Goal: Task Accomplishment & Management: Use online tool/utility

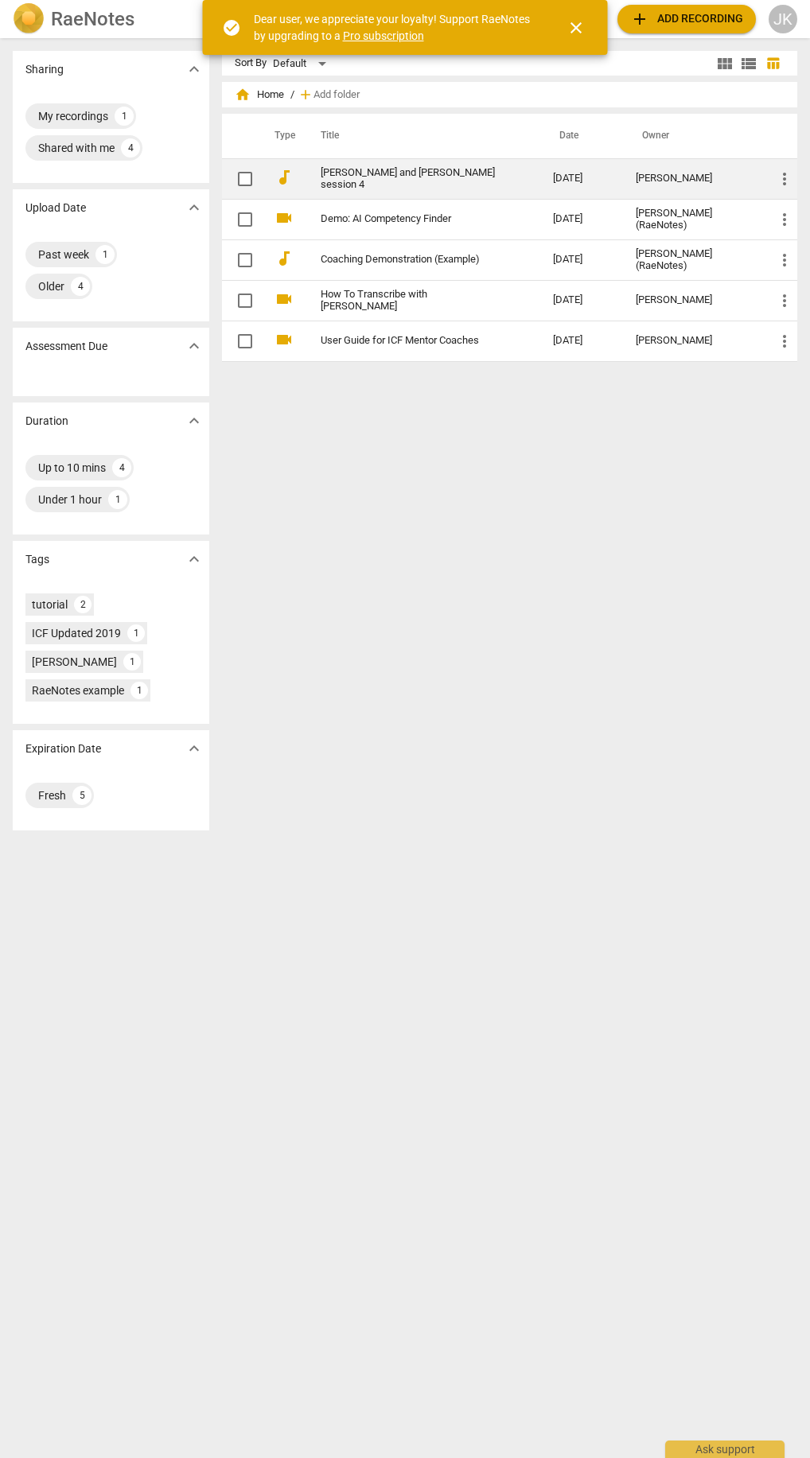
click at [419, 177] on link "[PERSON_NAME] and [PERSON_NAME] session 4" at bounding box center [409, 179] width 176 height 24
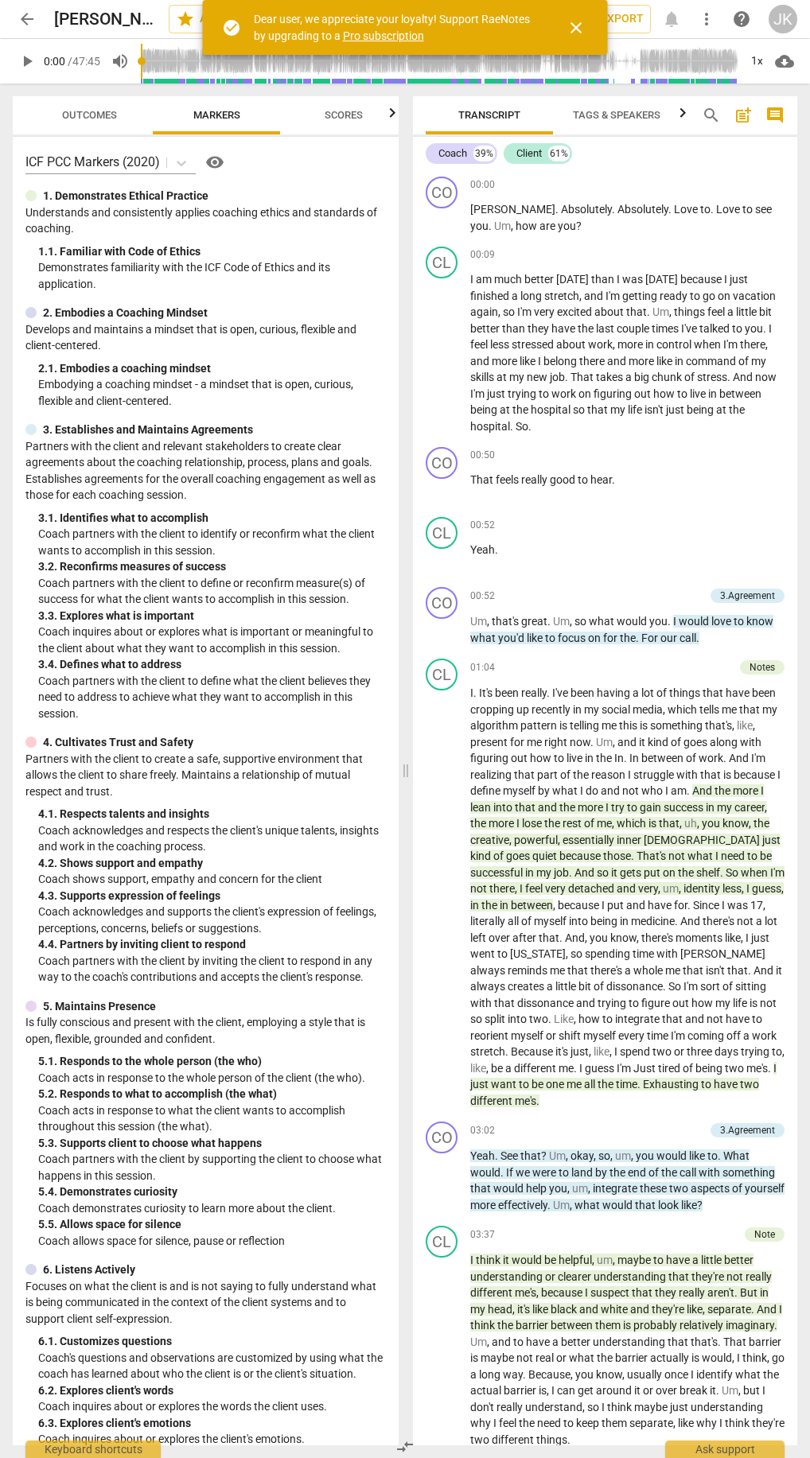
click at [585, 25] on span "close" at bounding box center [576, 27] width 19 height 19
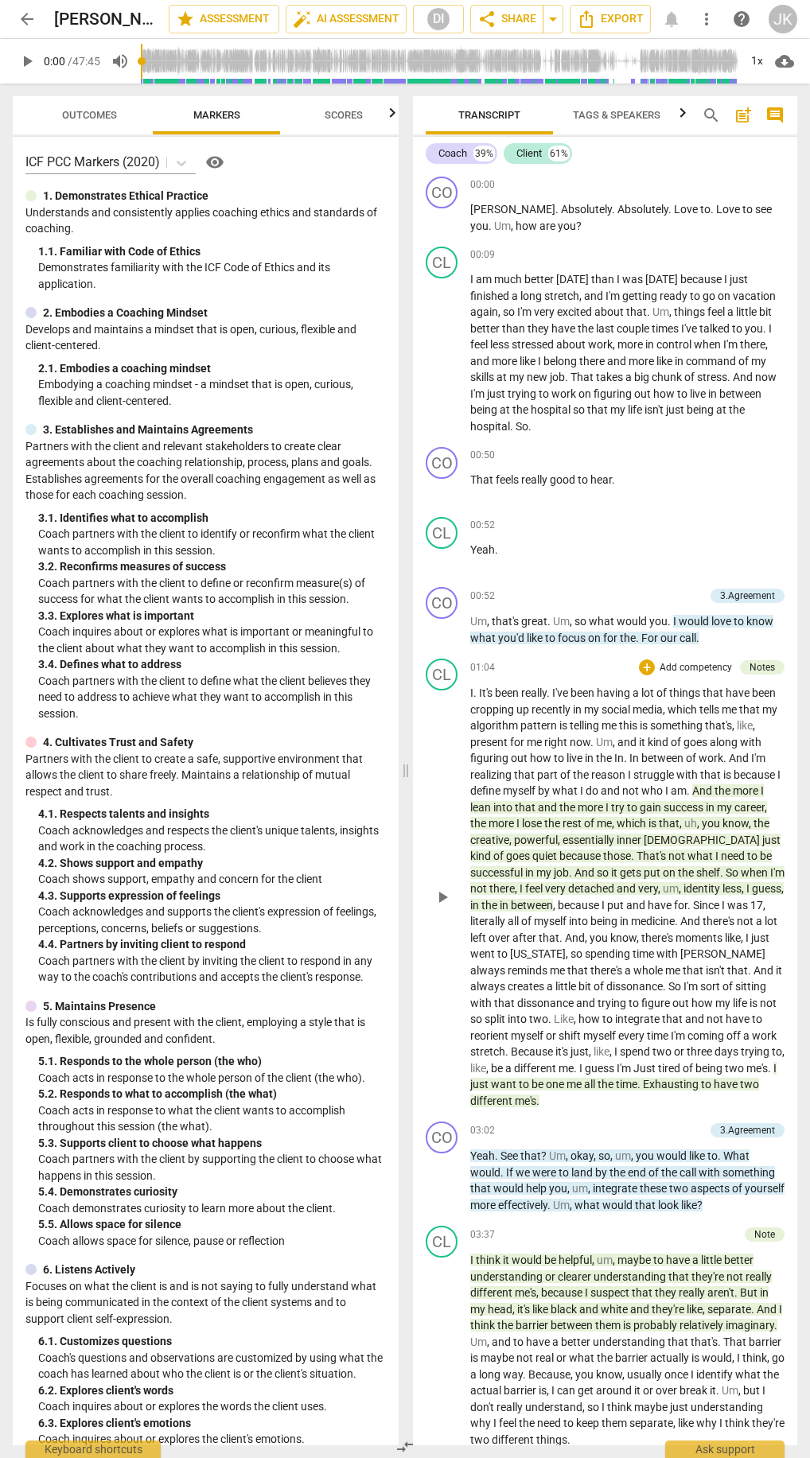
scroll to position [318, 0]
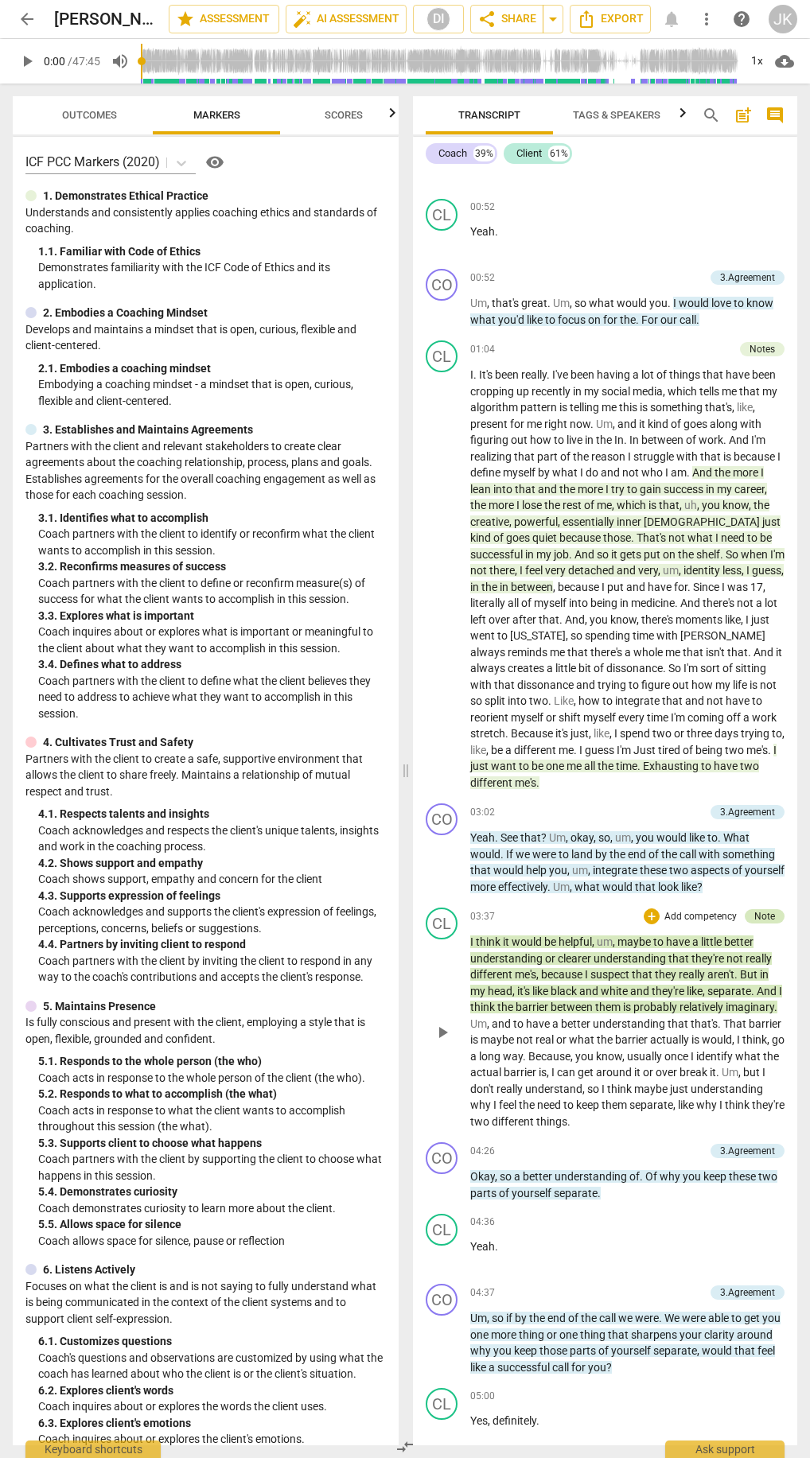
click at [754, 917] on div "Note" at bounding box center [764, 916] width 21 height 14
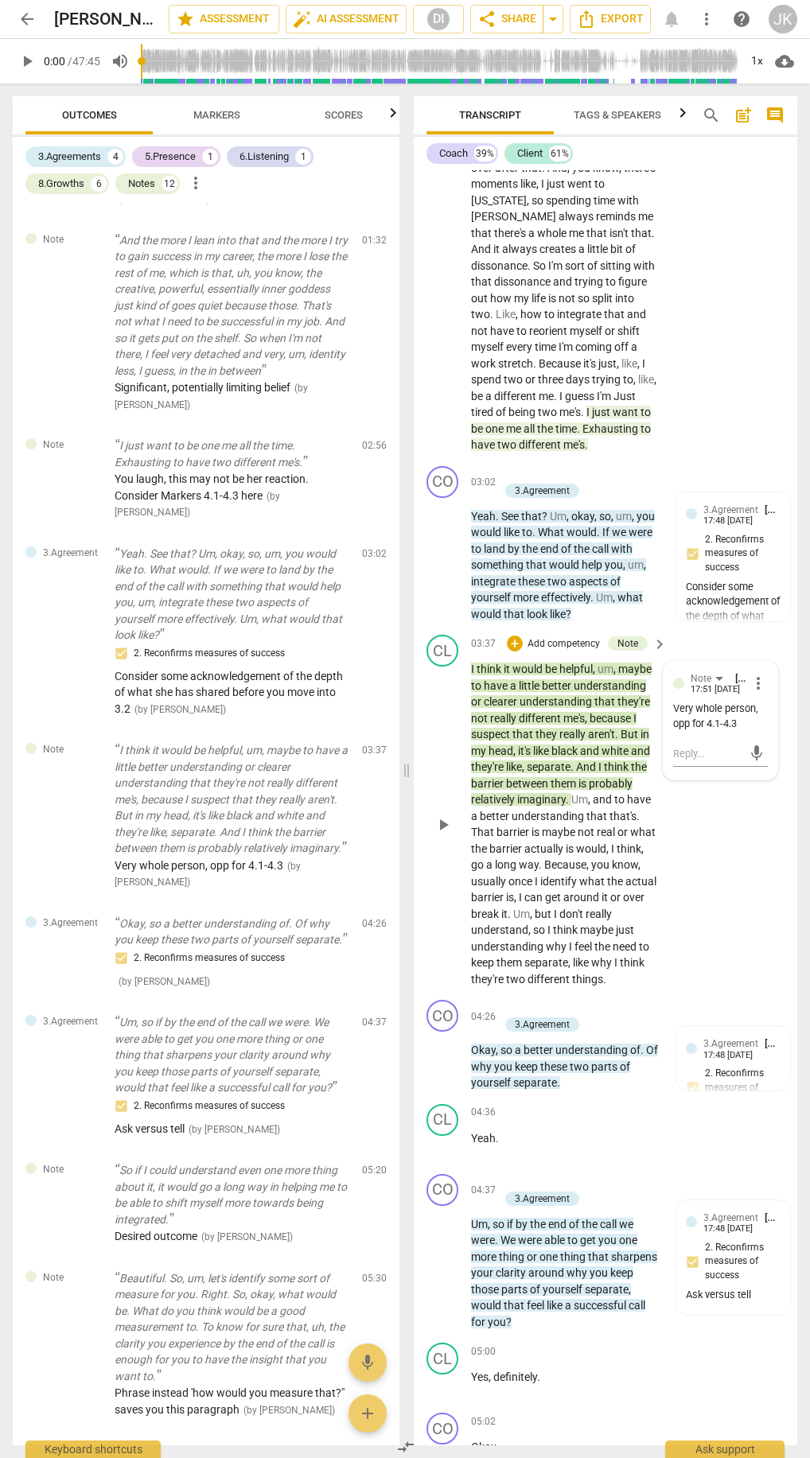
scroll to position [1119, 0]
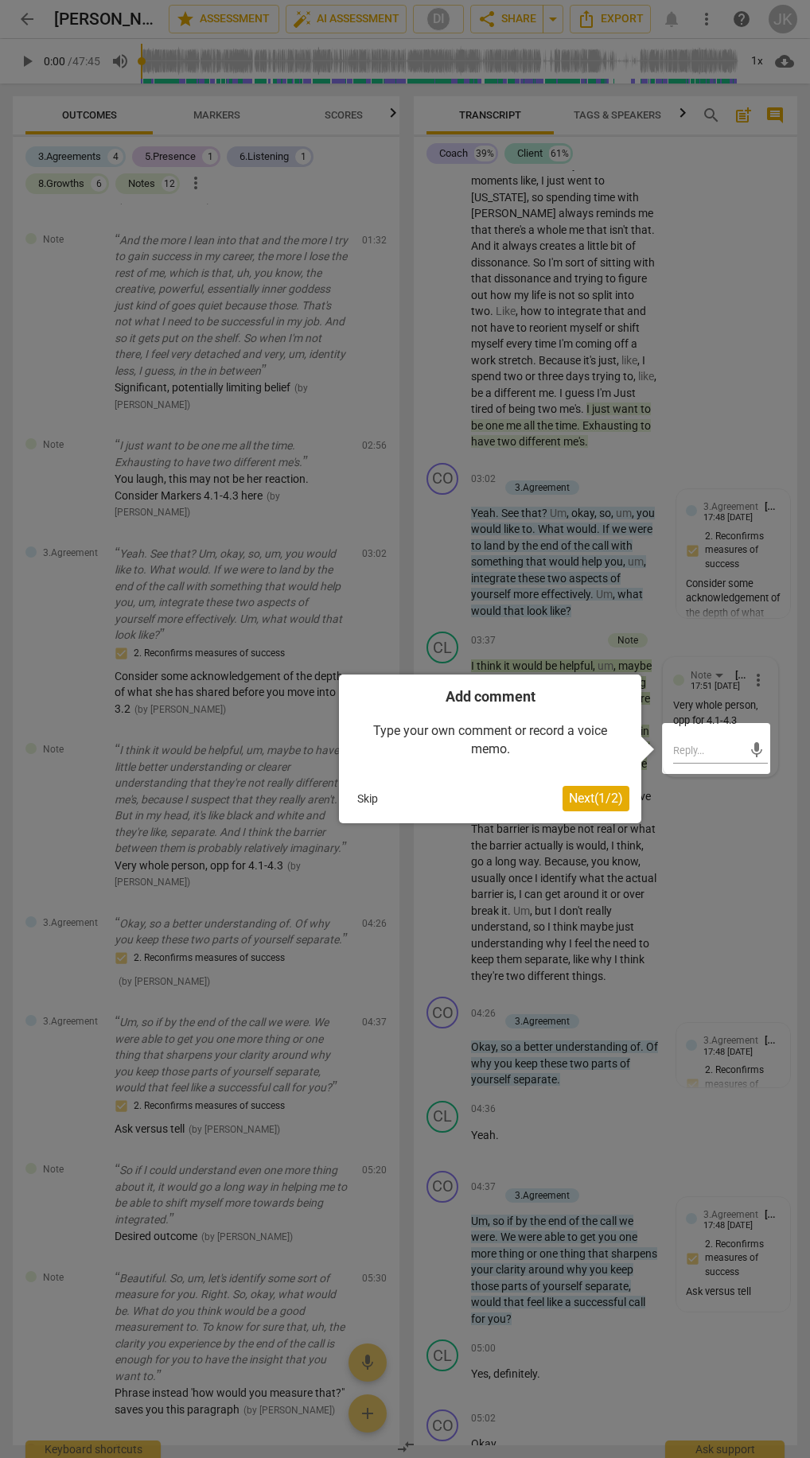
click at [375, 794] on button "Skip" at bounding box center [367, 799] width 33 height 24
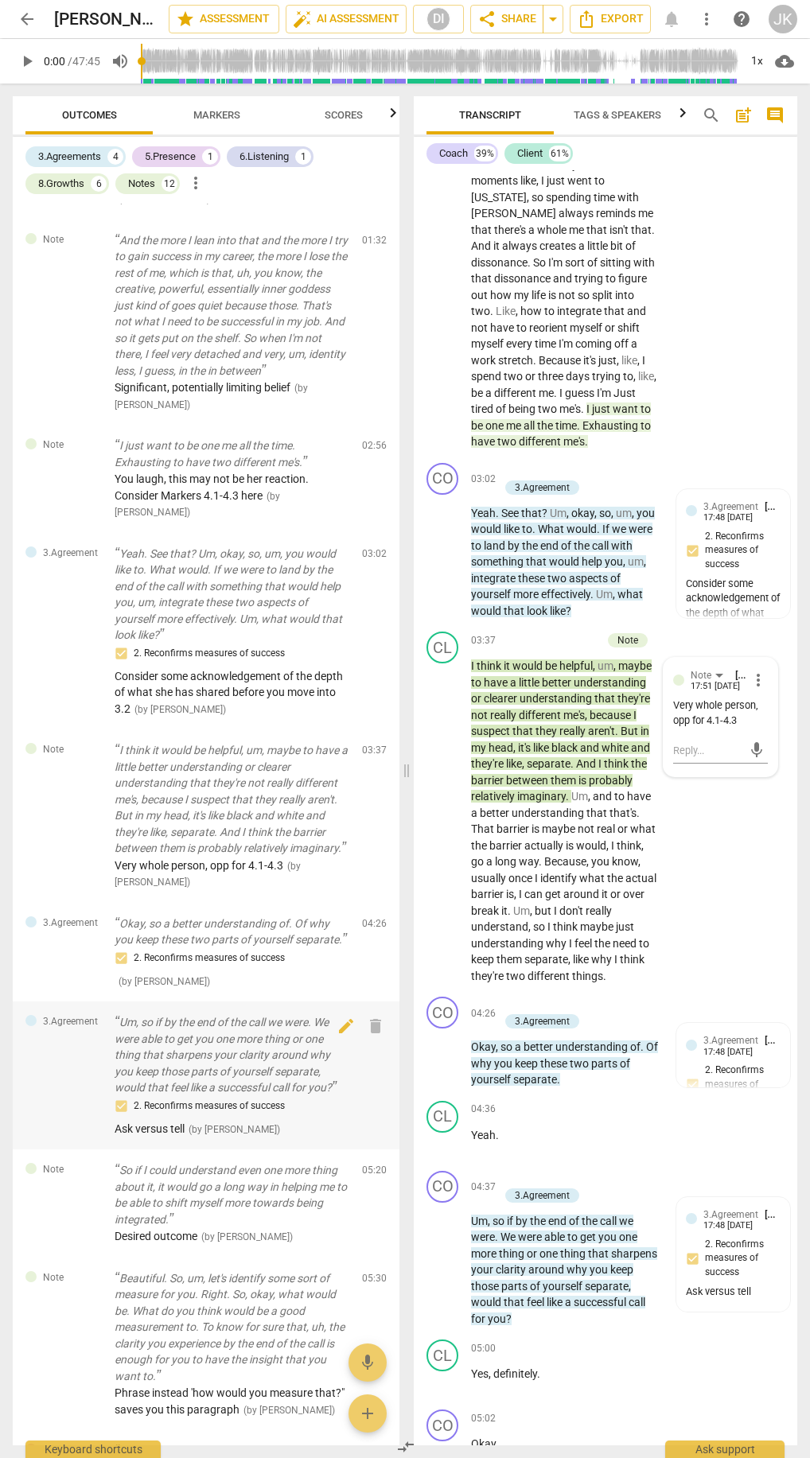
drag, startPoint x: 177, startPoint y: 992, endPoint x: 255, endPoint y: 1081, distance: 117.9
click at [183, 968] on div "2. Reconfirms measures of success" at bounding box center [232, 958] width 235 height 19
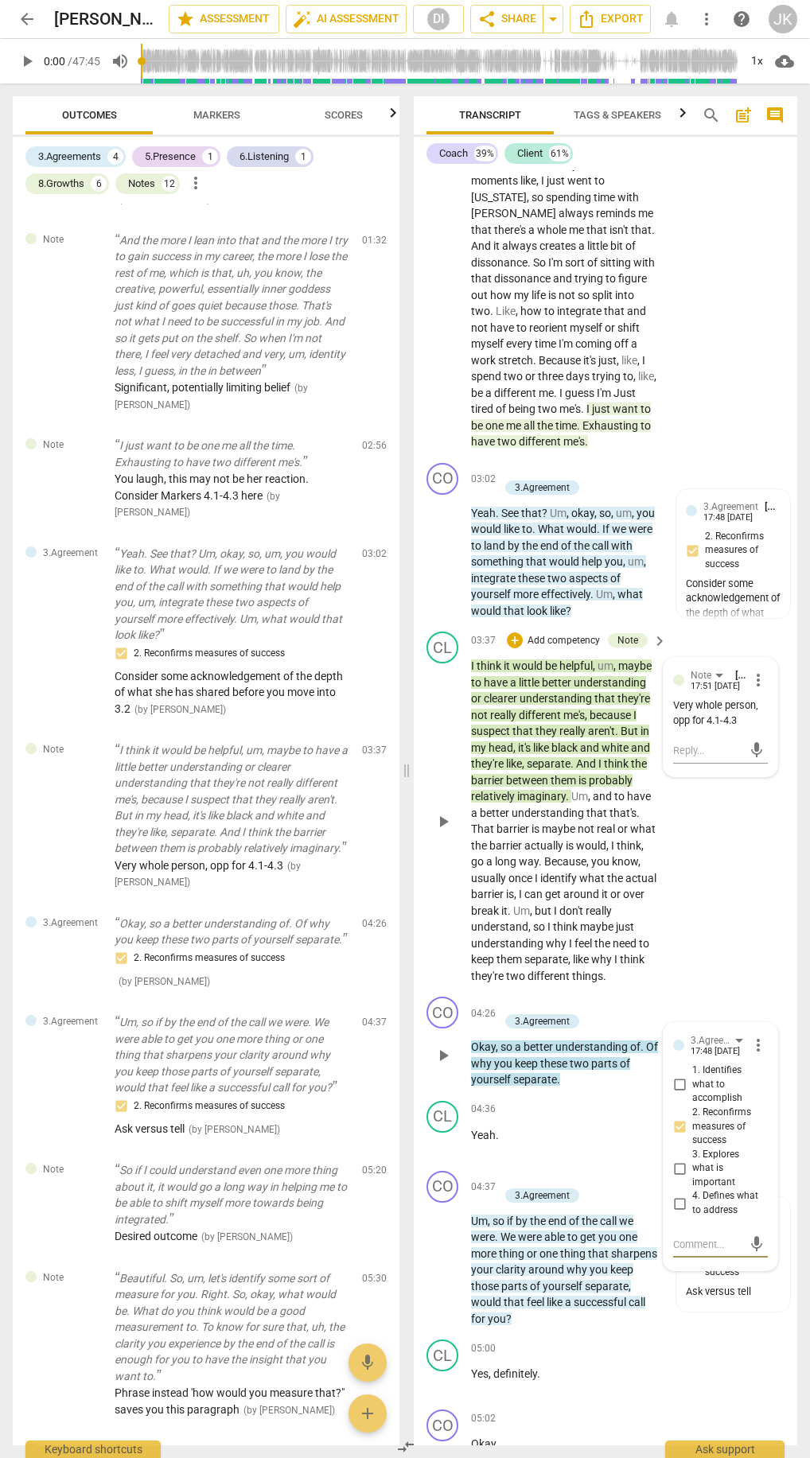
click at [421, 890] on div "CL play_arrow pause 03:37 + Add competency Note keyboard_arrow_right I think it…" at bounding box center [606, 807] width 384 height 365
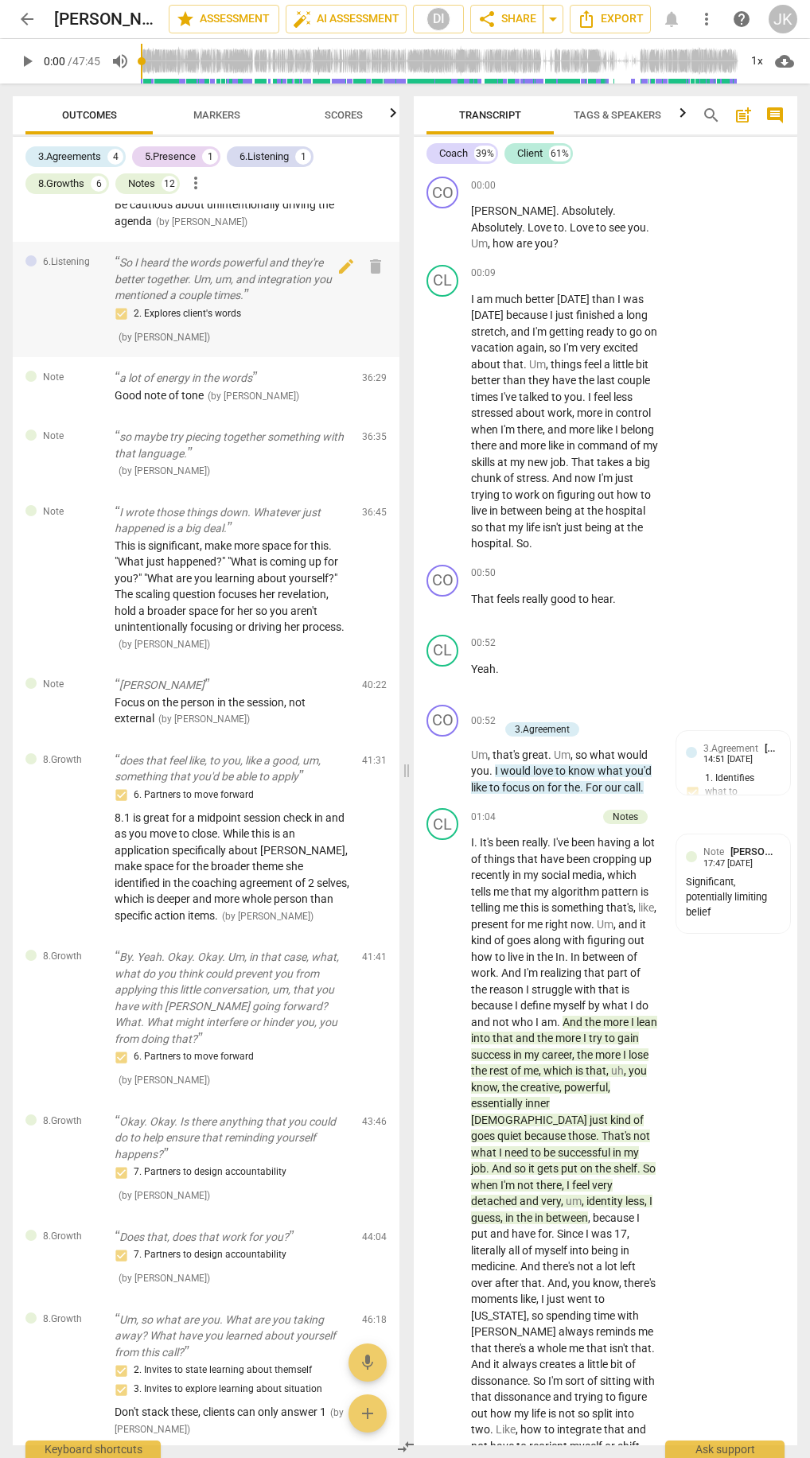
scroll to position [1735, 0]
click at [266, 150] on div "6.Listening" at bounding box center [264, 157] width 49 height 16
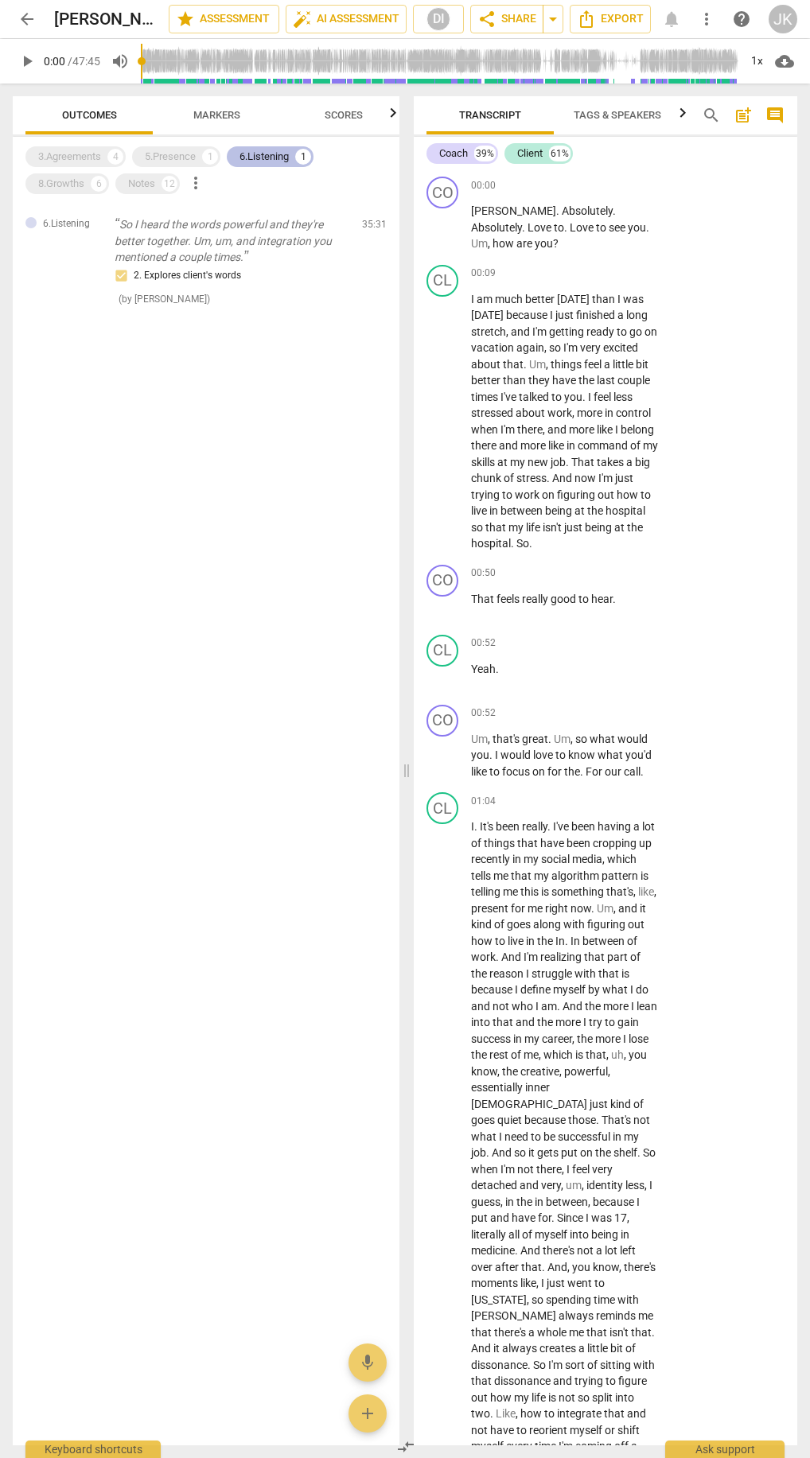
scroll to position [0, 0]
click at [263, 151] on div "6.Listening" at bounding box center [264, 157] width 49 height 16
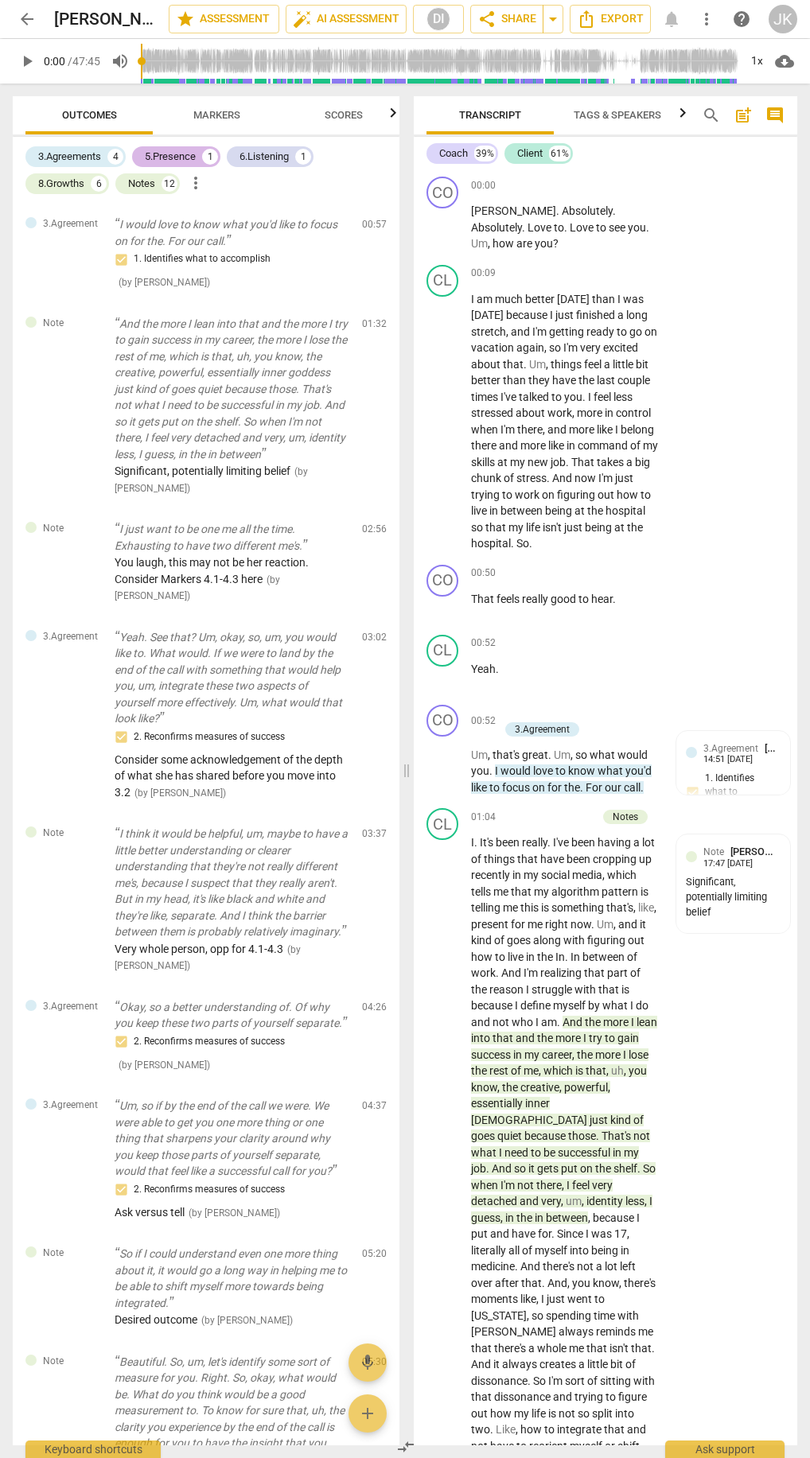
click at [188, 156] on div "5.Presence" at bounding box center [170, 157] width 51 height 16
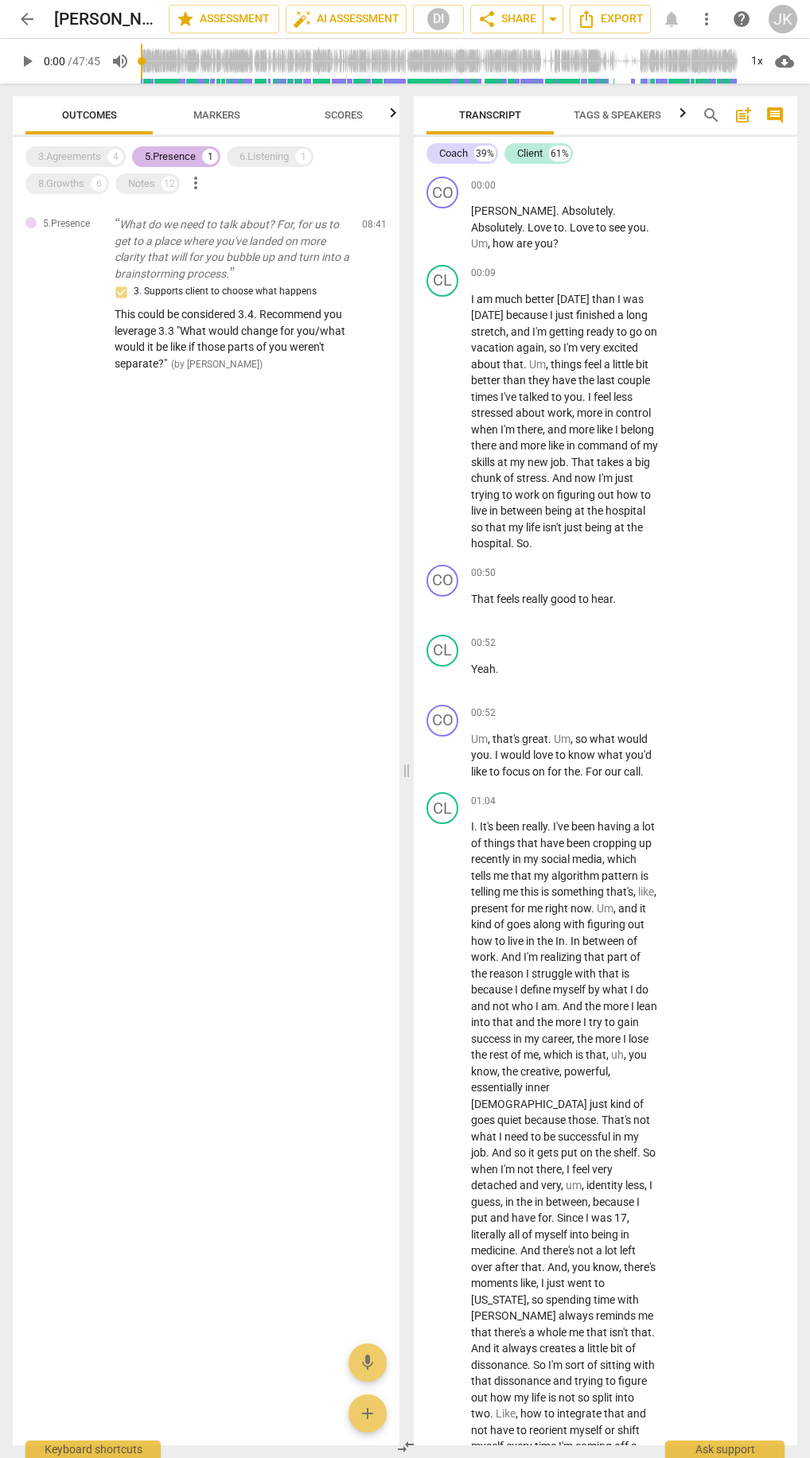
click at [179, 154] on div "5.Presence" at bounding box center [170, 157] width 51 height 16
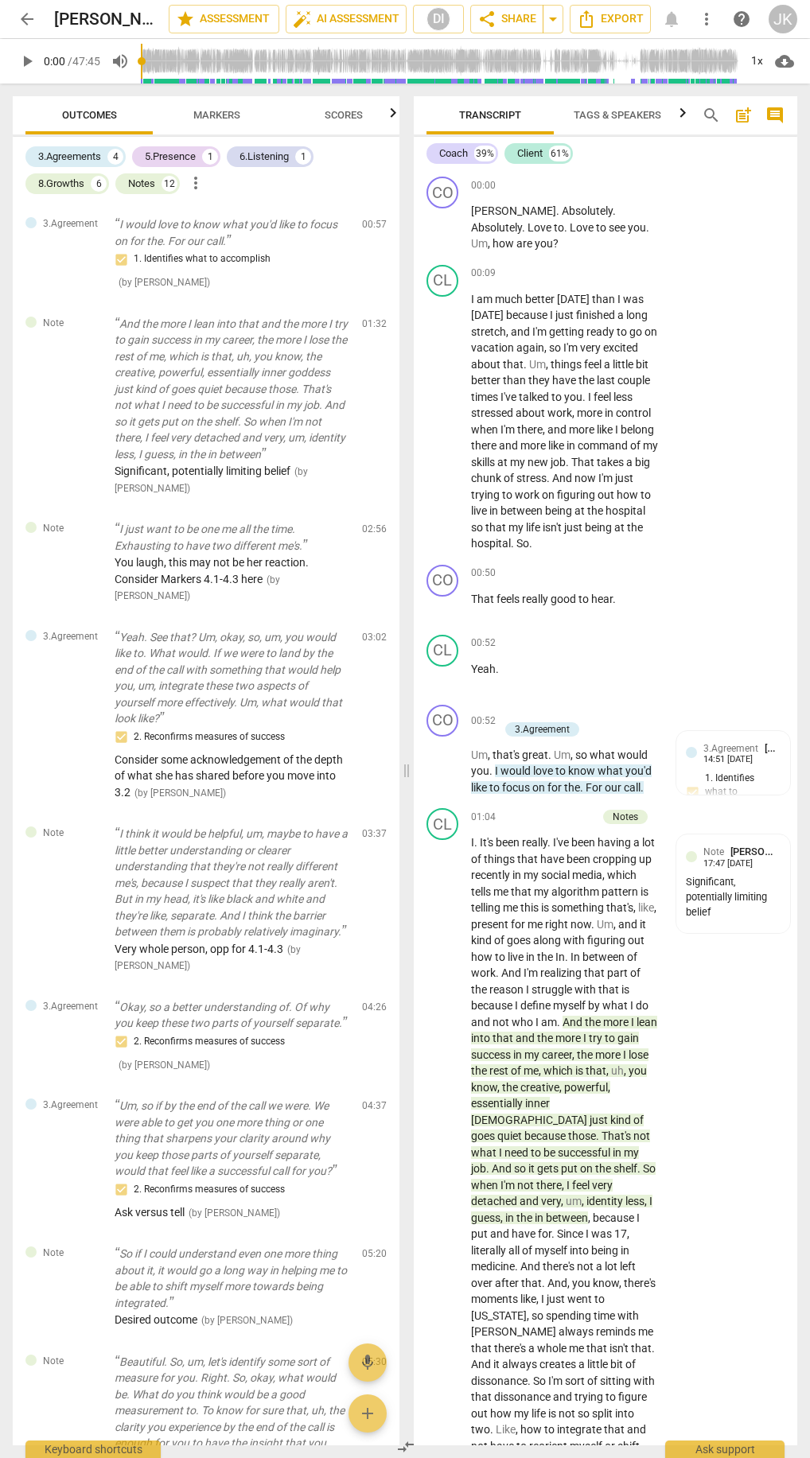
click at [368, 149] on div "3.Agreements 4 5.Presence 1 6.Listening 1 8.Growths 6 Notes 12 more_vert" at bounding box center [212, 170] width 374 height 54
click at [367, 116] on span "Scores" at bounding box center [344, 115] width 76 height 21
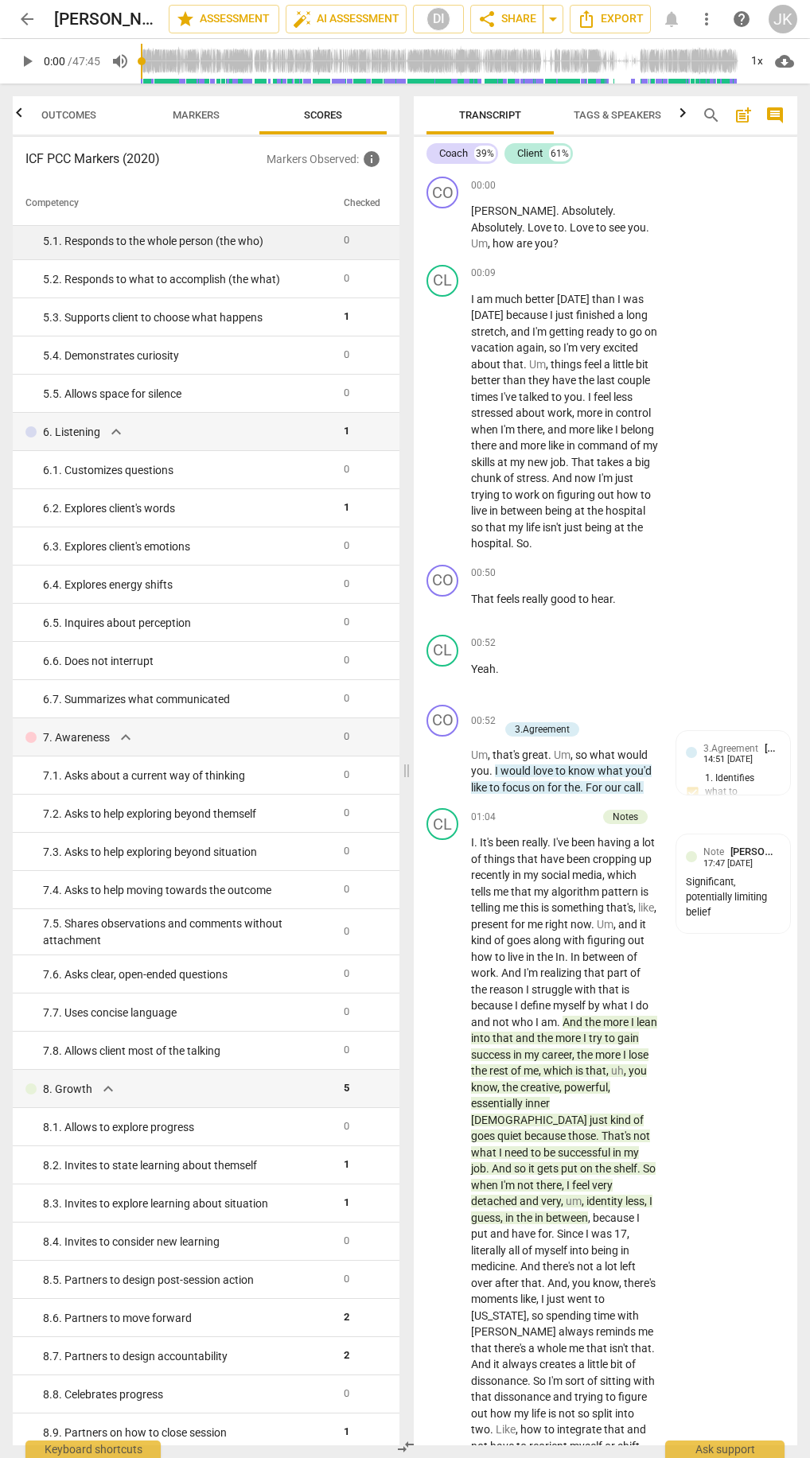
scroll to position [584, 0]
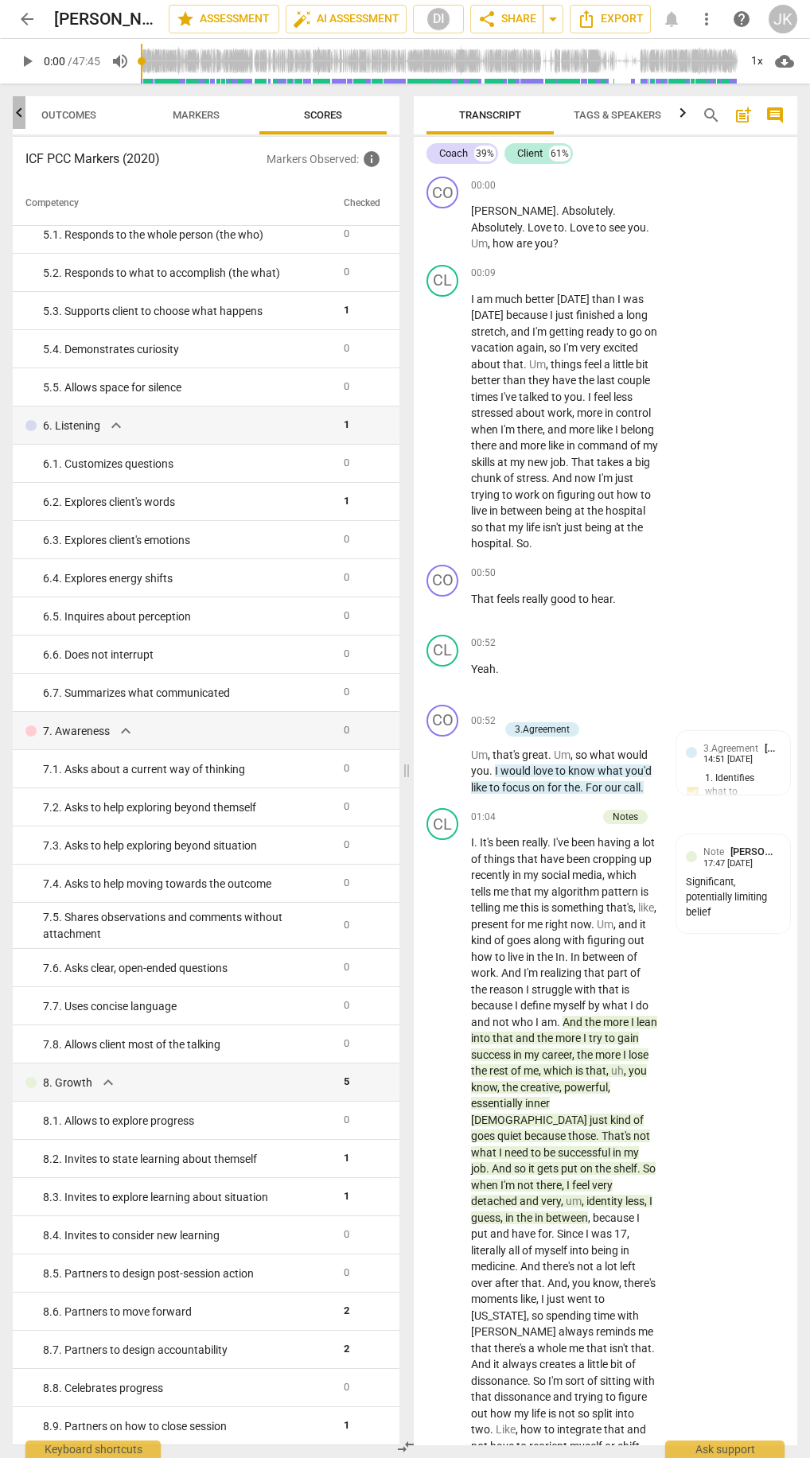
click at [15, 122] on icon "button" at bounding box center [19, 112] width 19 height 19
